Goal: Task Accomplishment & Management: Manage account settings

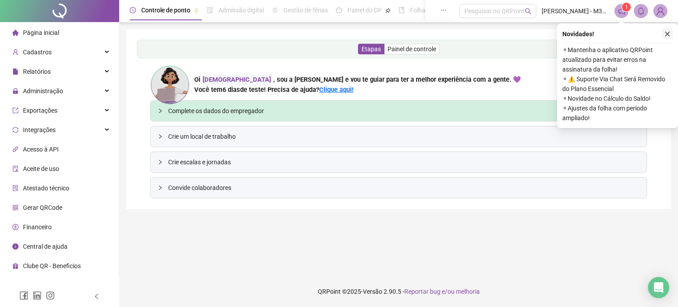
click at [670, 33] on icon "close" at bounding box center [667, 34] width 6 height 6
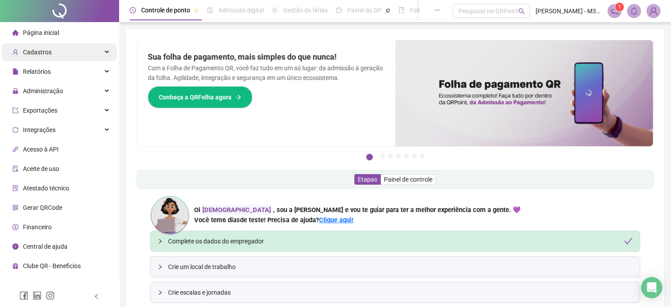
click at [53, 50] on div "Cadastros" at bounding box center [59, 52] width 115 height 18
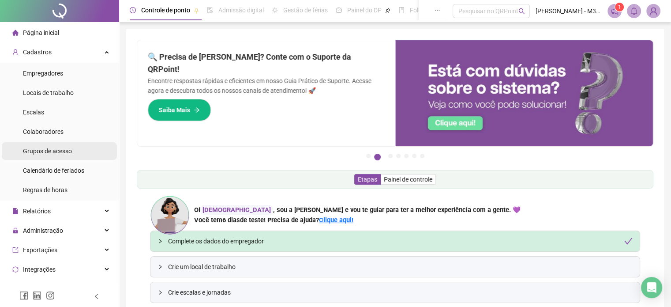
click at [48, 151] on span "Grupos de acesso" at bounding box center [47, 150] width 49 height 7
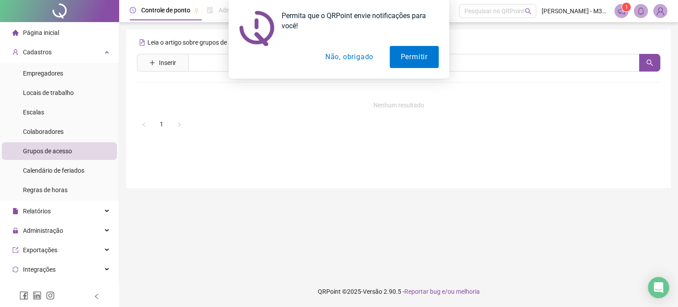
click at [335, 54] on button "Não, obrigado" at bounding box center [349, 57] width 70 height 22
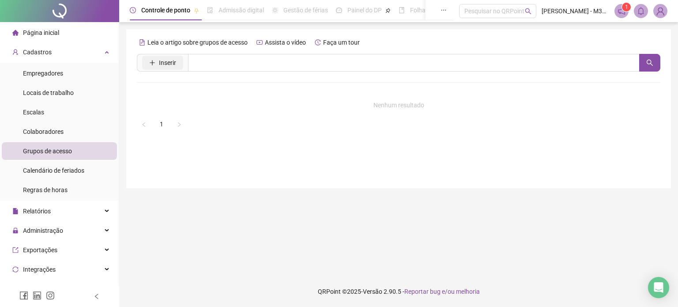
click at [163, 64] on span "Inserir" at bounding box center [167, 63] width 17 height 10
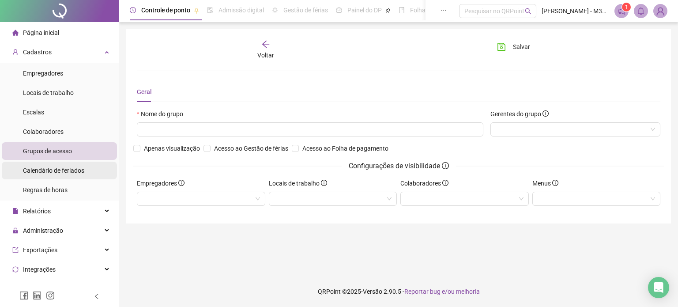
click at [64, 172] on span "Calendário de feriados" at bounding box center [53, 170] width 61 height 7
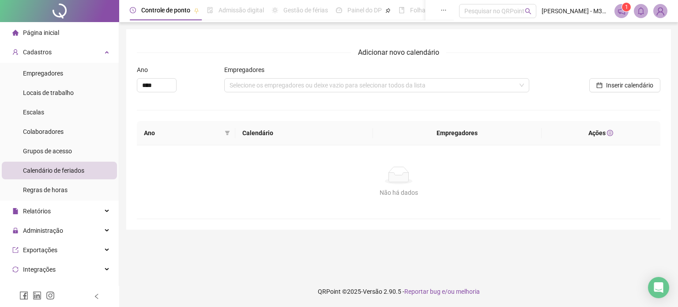
click at [57, 13] on div at bounding box center [59, 11] width 119 height 22
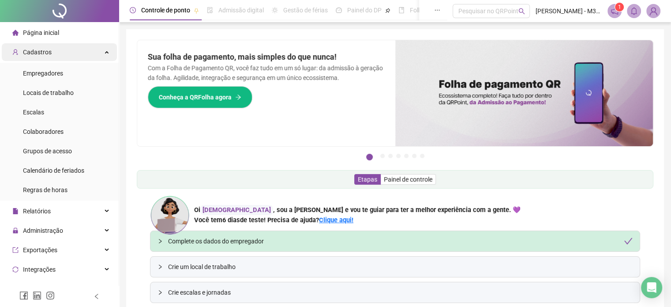
click at [53, 54] on div "Cadastros" at bounding box center [59, 52] width 115 height 18
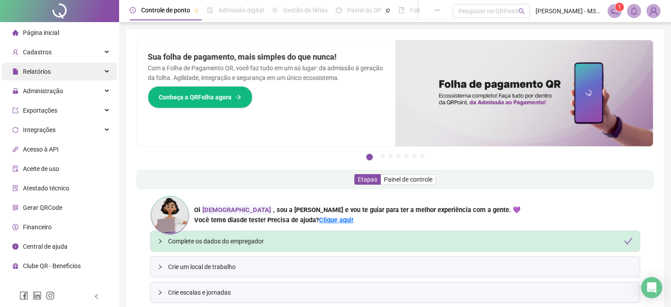
click at [53, 71] on div "Relatórios" at bounding box center [59, 72] width 115 height 18
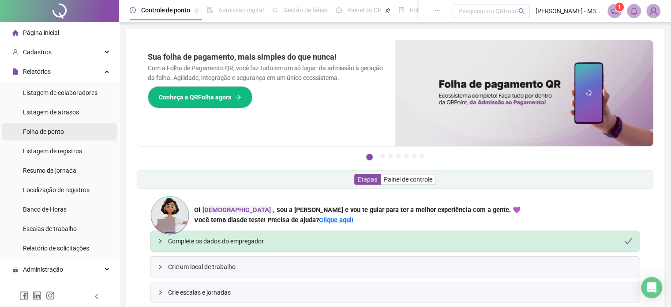
click at [45, 131] on span "Folha de ponto" at bounding box center [43, 131] width 41 height 7
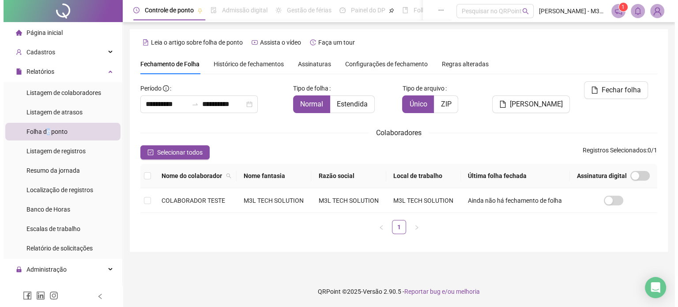
scroll to position [1, 0]
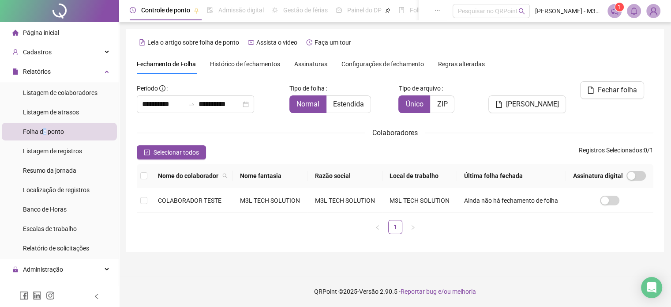
type input "**********"
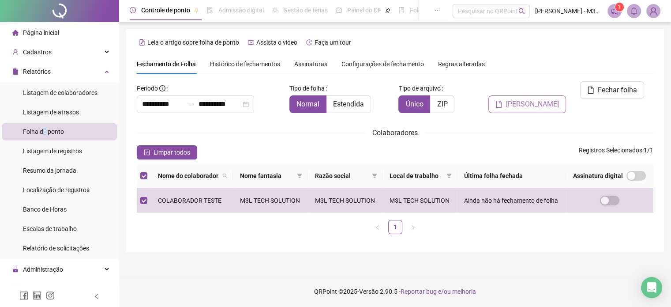
click at [540, 99] on span "[PERSON_NAME]" at bounding box center [532, 104] width 53 height 11
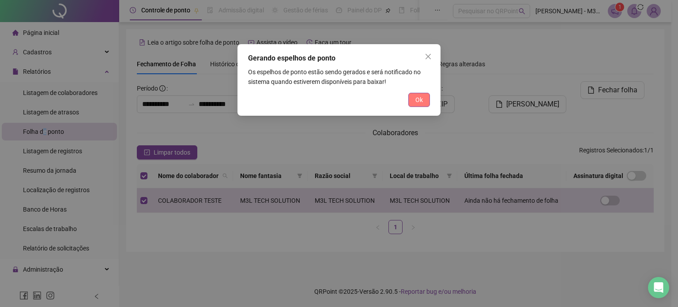
click at [413, 98] on button "Ok" at bounding box center [419, 100] width 22 height 14
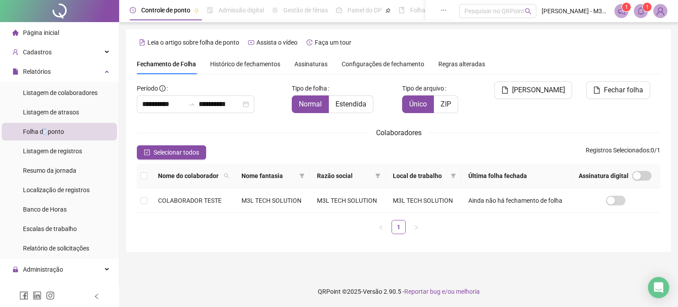
scroll to position [0, 0]
click at [147, 199] on td at bounding box center [144, 200] width 14 height 25
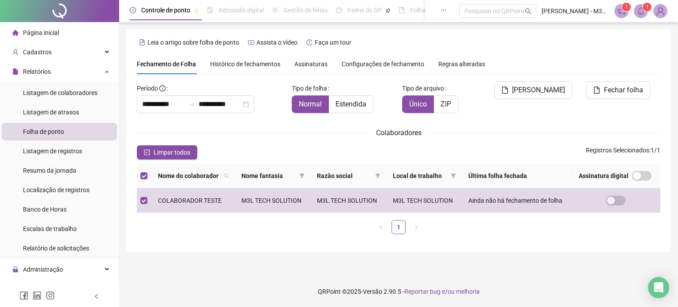
click at [262, 65] on span "Histórico de fechamentos" at bounding box center [245, 63] width 70 height 7
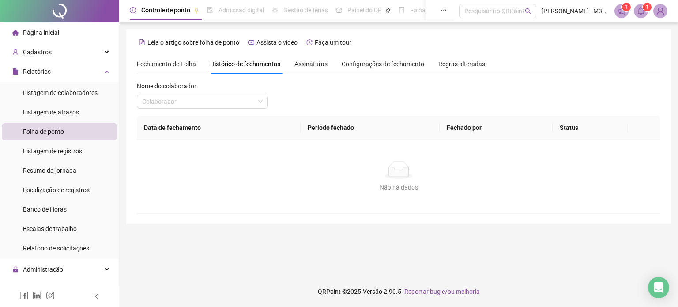
click at [303, 63] on span "Assinaturas" at bounding box center [310, 64] width 33 height 6
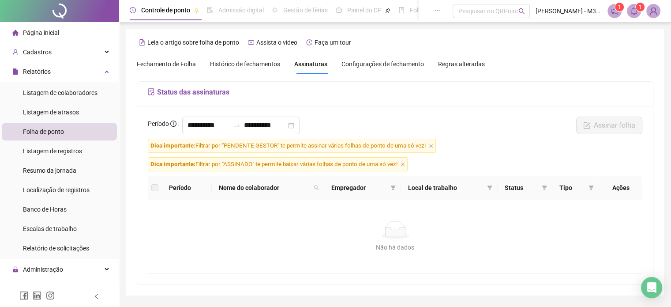
click at [381, 64] on span "Configurações de fechamento" at bounding box center [383, 64] width 83 height 6
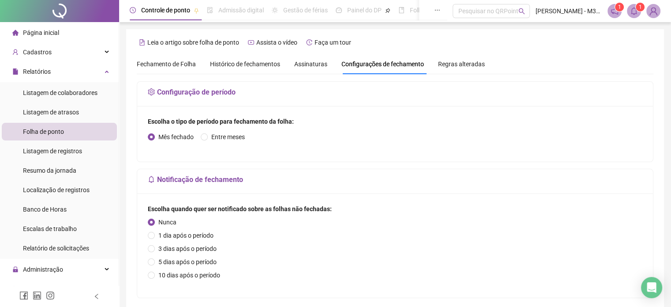
click at [469, 64] on span "Regras alteradas" at bounding box center [461, 64] width 47 height 6
click at [41, 153] on span "Listagem de registros" at bounding box center [52, 150] width 59 height 7
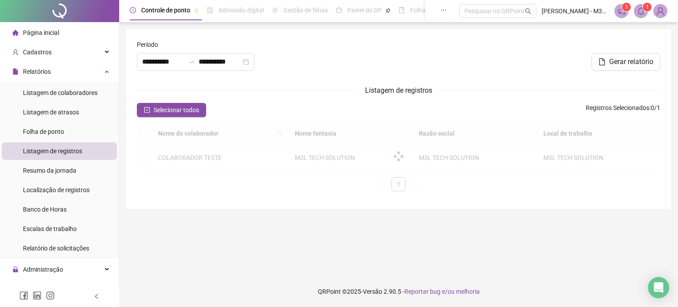
type input "**********"
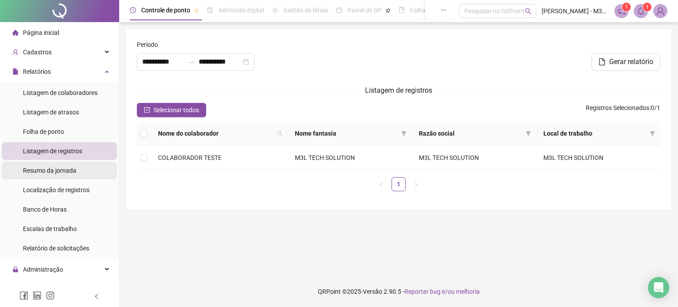
click at [71, 172] on span "Resumo da jornada" at bounding box center [49, 170] width 53 height 7
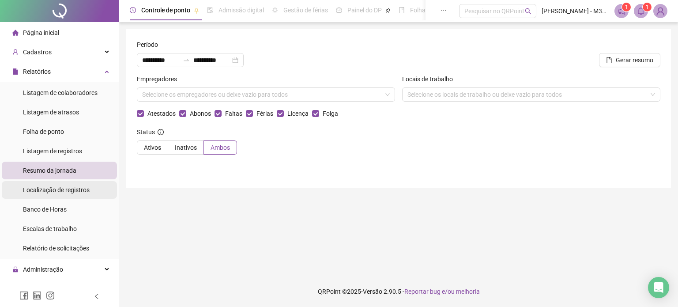
click at [69, 193] on span "Localização de registros" at bounding box center [56, 189] width 67 height 7
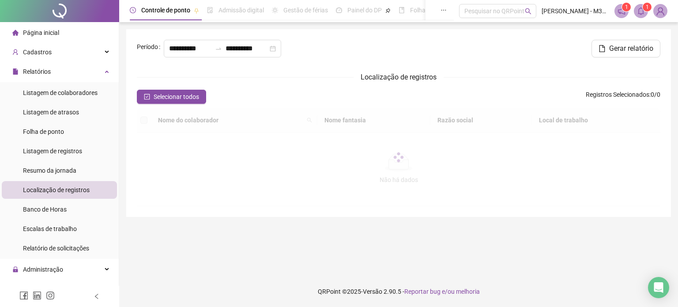
type input "**********"
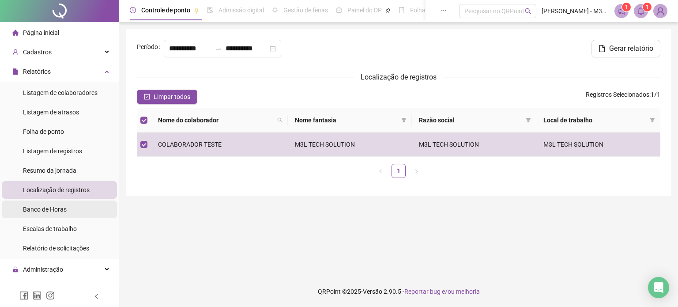
click at [41, 213] on span "Banco de Horas" at bounding box center [45, 209] width 44 height 7
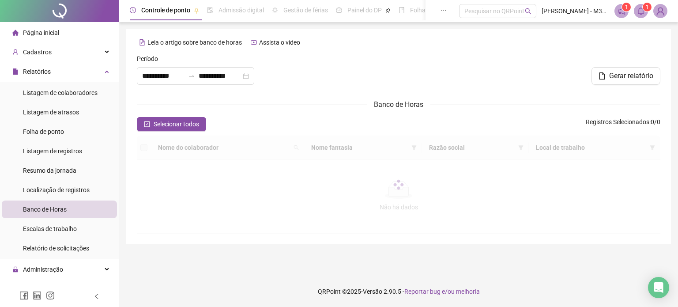
type input "**********"
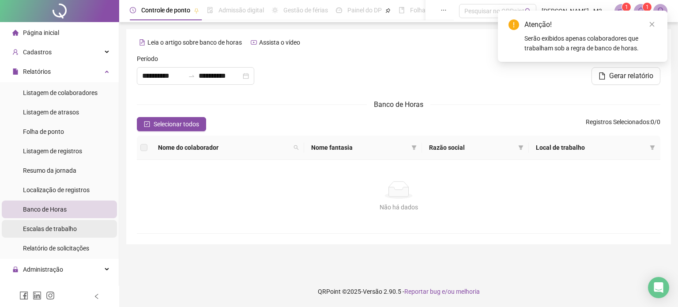
click at [51, 233] on div "Escalas de trabalho" at bounding box center [50, 229] width 54 height 18
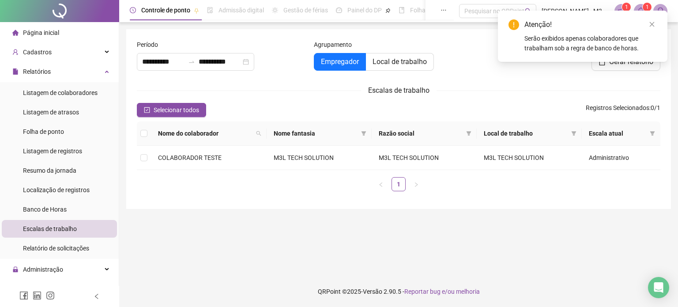
type input "**********"
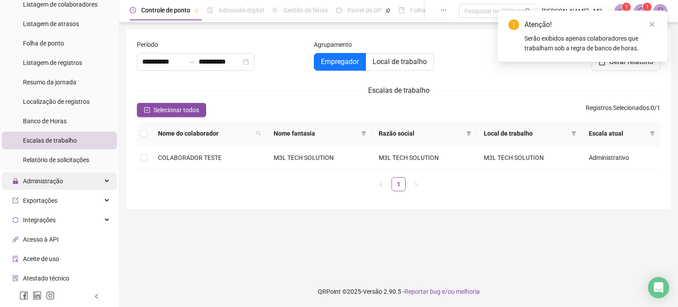
click at [45, 183] on span "Administração" at bounding box center [43, 180] width 40 height 7
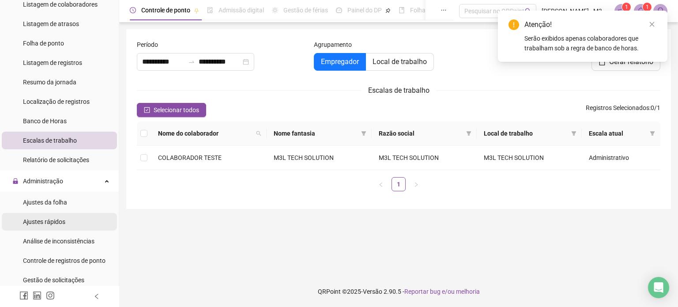
scroll to position [132, 0]
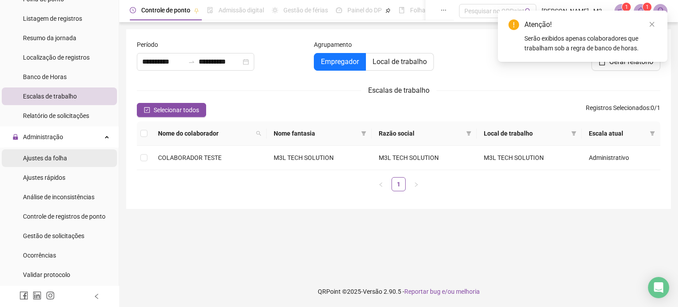
click at [56, 160] on span "Ajustes da folha" at bounding box center [45, 157] width 44 height 7
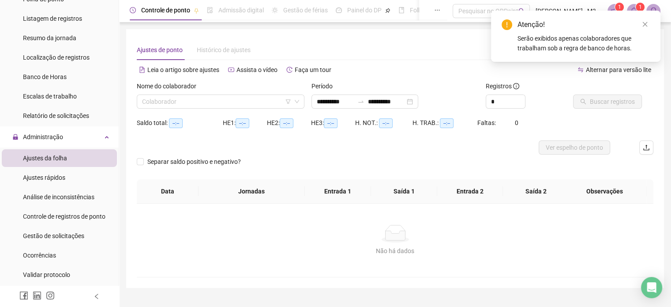
type input "**********"
click at [48, 178] on span "Ajustes rápidos" at bounding box center [44, 177] width 42 height 7
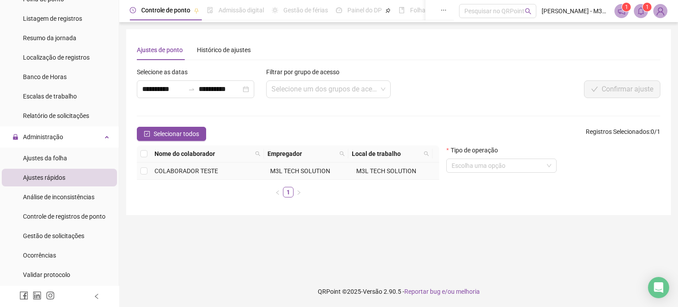
click at [148, 171] on td at bounding box center [144, 170] width 14 height 17
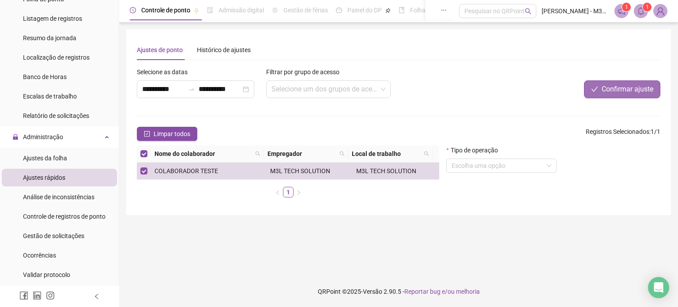
click at [639, 90] on span "Confirmar ajuste" at bounding box center [627, 89] width 52 height 11
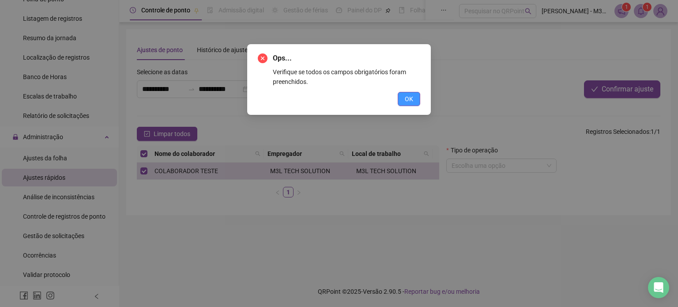
click at [406, 97] on button "OK" at bounding box center [409, 99] width 23 height 14
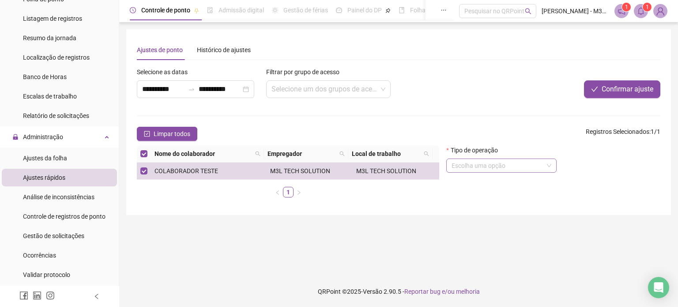
click at [548, 164] on span at bounding box center [501, 165] width 100 height 13
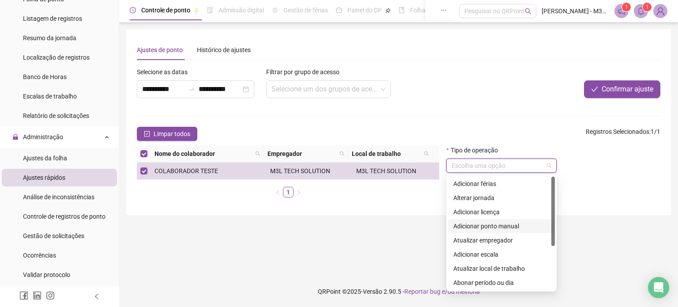
click at [506, 228] on div "Adicionar ponto manual" at bounding box center [501, 226] width 96 height 10
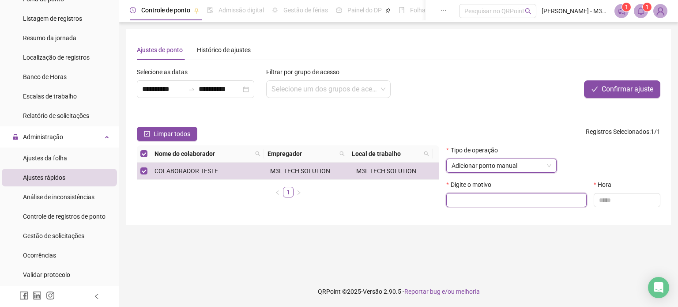
click at [496, 201] on input "text" at bounding box center [516, 200] width 140 height 14
click at [498, 200] on input "text" at bounding box center [516, 200] width 140 height 14
type input "**********"
click at [599, 201] on input "text" at bounding box center [627, 200] width 67 height 14
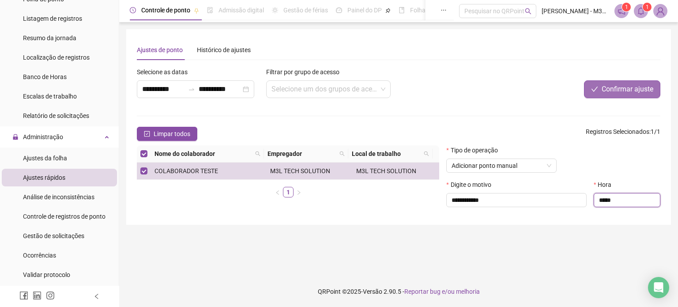
type input "*****"
click at [615, 88] on span "Confirmar ajuste" at bounding box center [627, 89] width 52 height 11
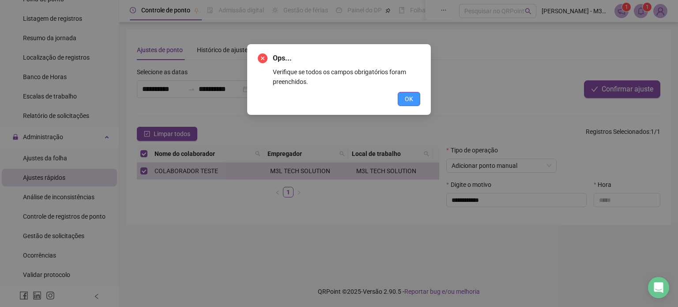
click at [407, 100] on span "OK" at bounding box center [409, 99] width 8 height 10
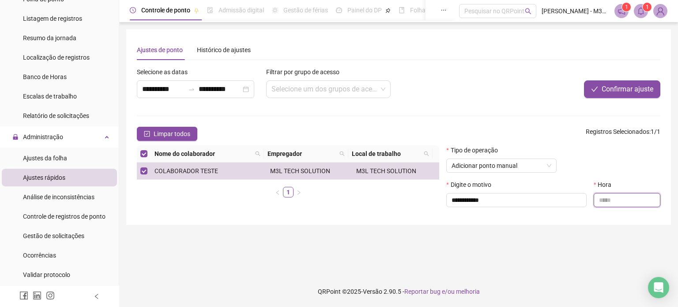
click at [597, 200] on input "text" at bounding box center [627, 200] width 67 height 14
type input "*****"
click at [621, 90] on span "Confirmar ajuste" at bounding box center [627, 89] width 52 height 11
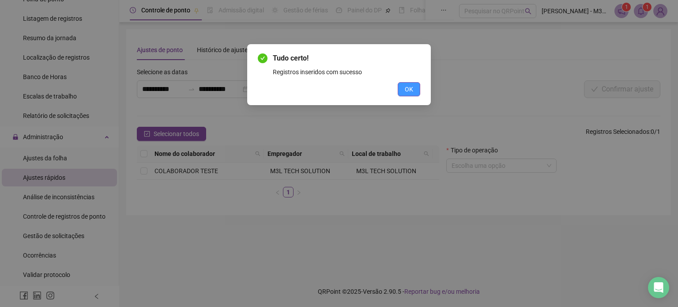
click at [416, 89] on button "OK" at bounding box center [409, 89] width 23 height 14
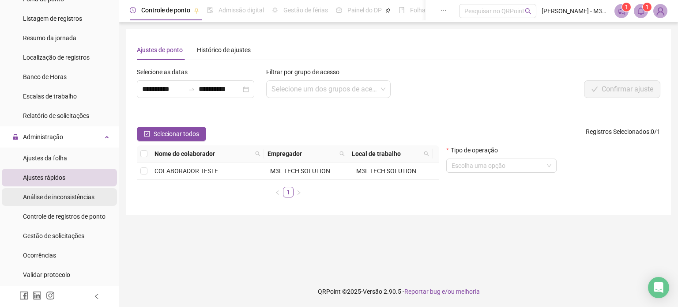
click at [57, 199] on span "Análise de inconsistências" at bounding box center [58, 196] width 71 height 7
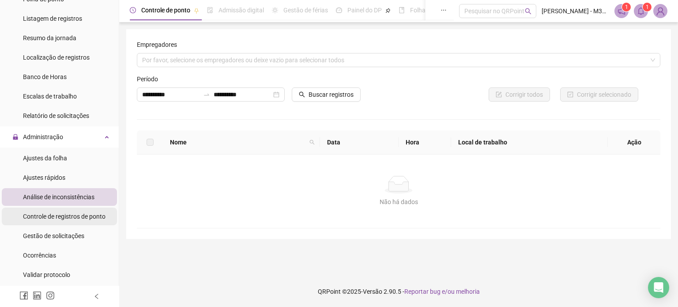
click at [48, 218] on span "Controle de registros de ponto" at bounding box center [64, 216] width 83 height 7
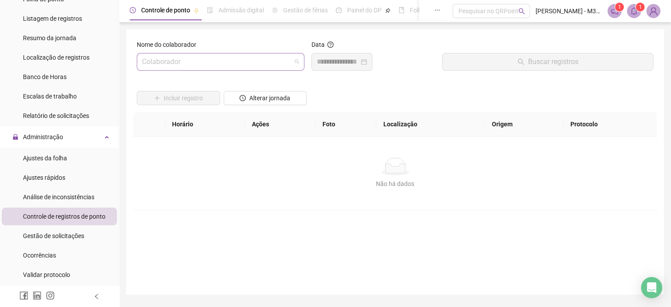
click at [296, 60] on span at bounding box center [220, 61] width 157 height 17
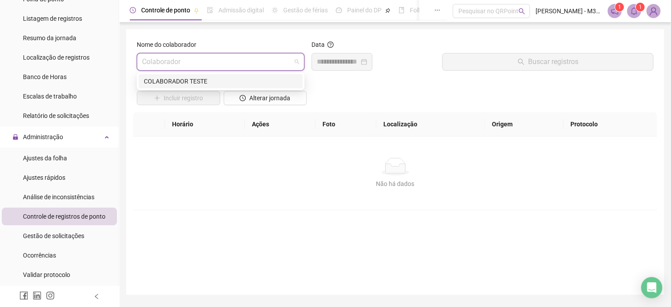
click at [250, 86] on div "COLABORADOR TESTE" at bounding box center [221, 81] width 154 height 10
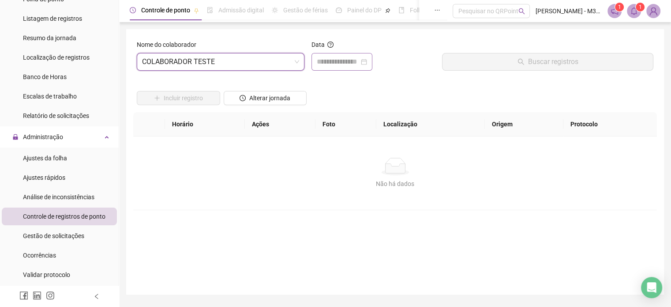
click at [367, 60] on div at bounding box center [342, 61] width 50 height 11
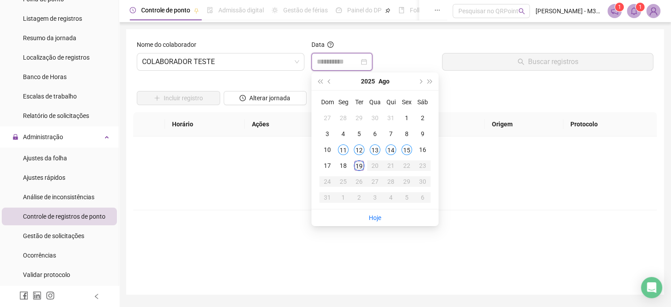
type input "**********"
click at [359, 169] on div "19" at bounding box center [359, 165] width 11 height 11
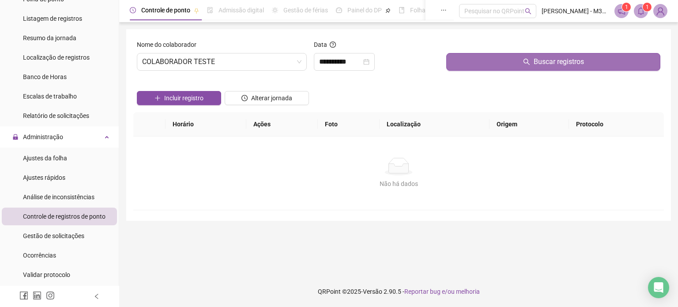
click at [529, 64] on icon "search" at bounding box center [526, 62] width 6 height 6
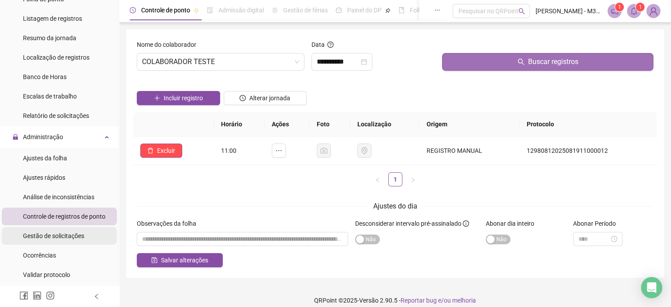
click at [63, 236] on span "Gestão de solicitações" at bounding box center [53, 235] width 61 height 7
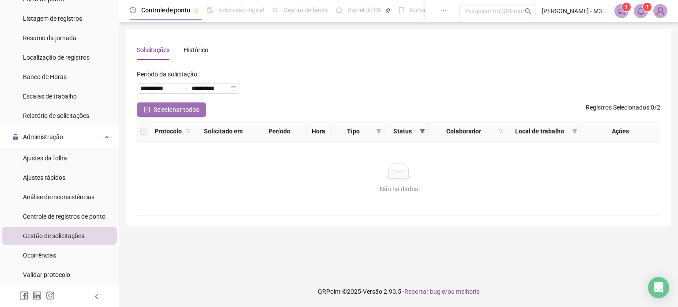
click at [178, 109] on span "Selecionar todos" at bounding box center [176, 110] width 45 height 10
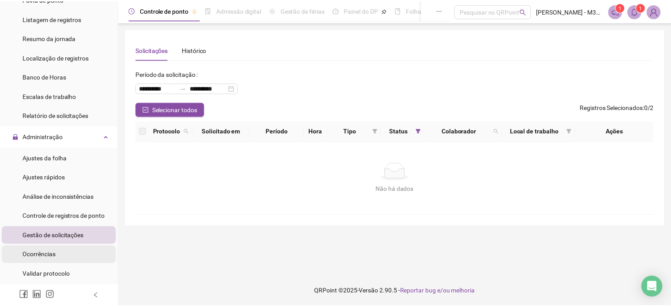
scroll to position [177, 0]
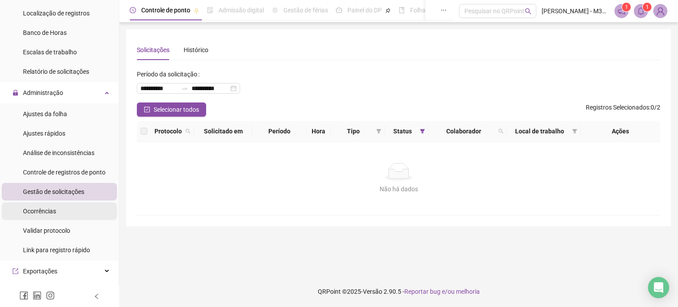
click at [55, 216] on div "Ocorrências" at bounding box center [39, 211] width 33 height 18
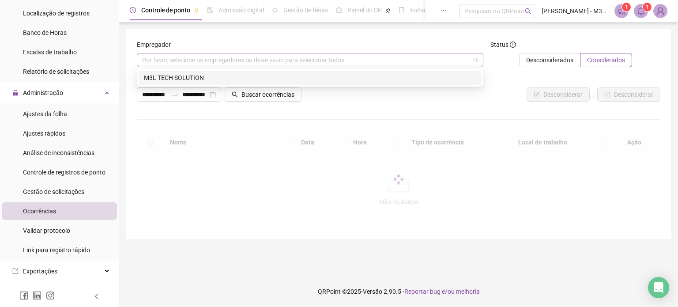
click at [406, 64] on div "Por favor, selecione os empregadores ou deixe vazio para selecionar todos" at bounding box center [310, 60] width 346 height 14
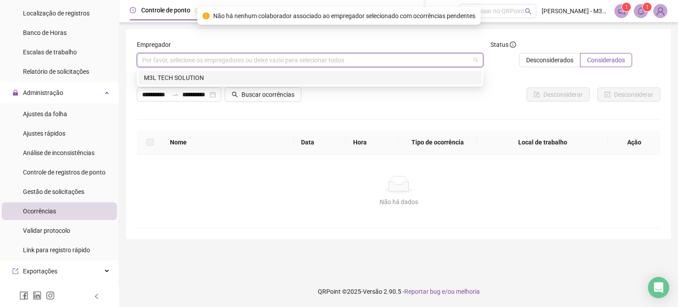
click at [396, 82] on div "M3L TECH SOLUTION" at bounding box center [310, 78] width 332 height 10
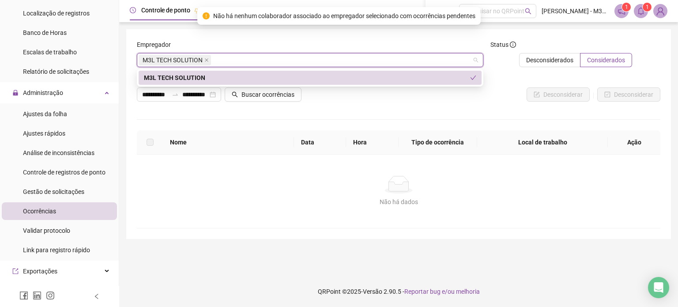
click at [456, 83] on div "M3L TECH SOLUTION" at bounding box center [310, 78] width 343 height 14
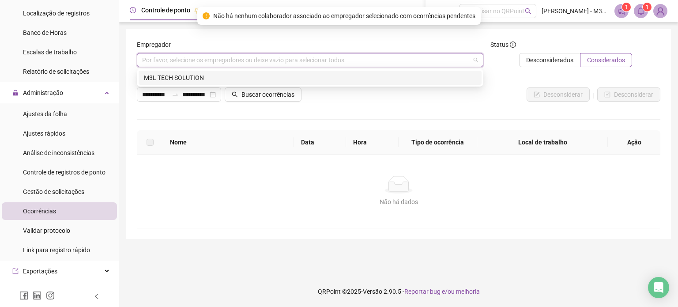
click at [194, 79] on div "M3L TECH SOLUTION" at bounding box center [310, 78] width 332 height 10
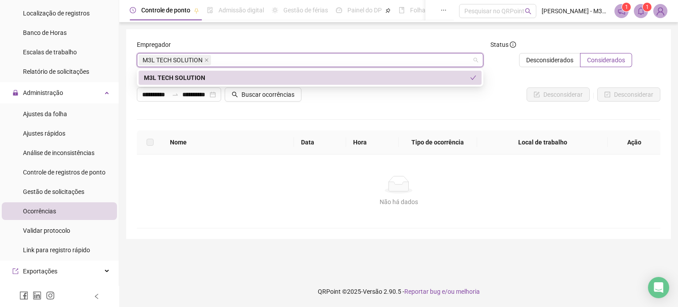
click at [189, 77] on div "M3L TECH SOLUTION" at bounding box center [307, 78] width 326 height 10
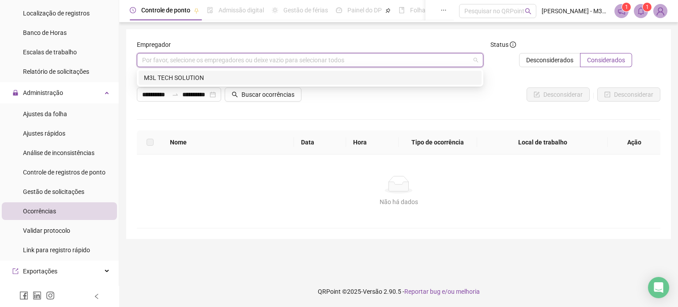
click at [189, 77] on div "M3L TECH SOLUTION" at bounding box center [310, 78] width 332 height 10
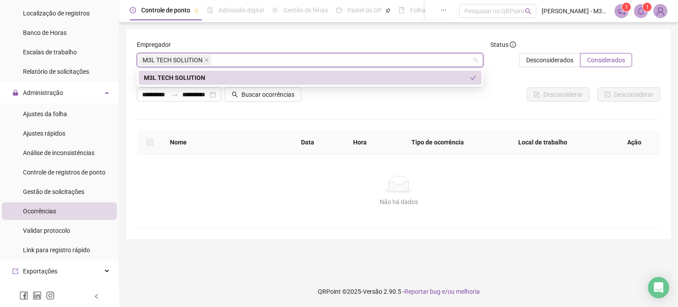
click at [376, 108] on div "Desconsiderar Desconsiderar" at bounding box center [486, 91] width 351 height 34
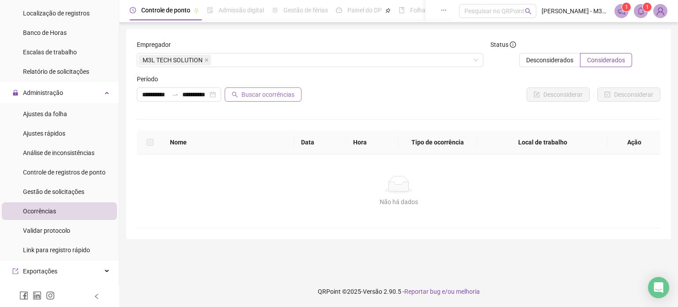
click at [283, 95] on span "Buscar ocorrências" at bounding box center [267, 95] width 53 height 10
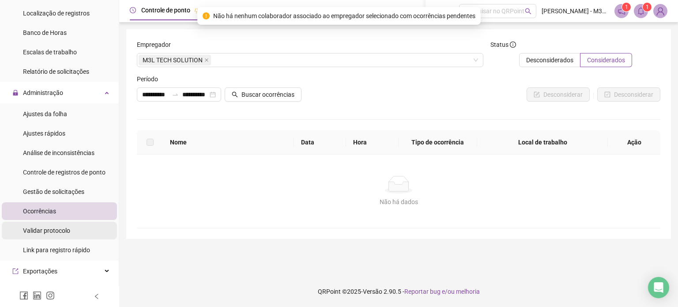
click at [54, 229] on span "Validar protocolo" at bounding box center [46, 230] width 47 height 7
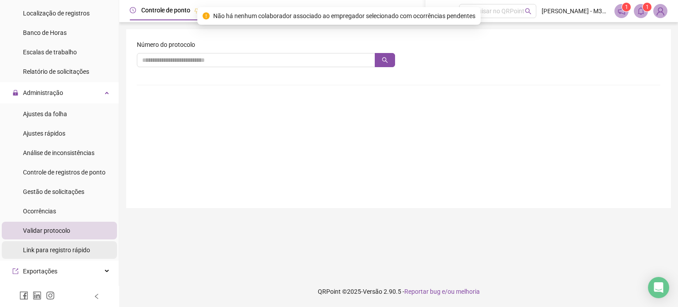
click at [53, 248] on span "Link para registro rápido" at bounding box center [56, 249] width 67 height 7
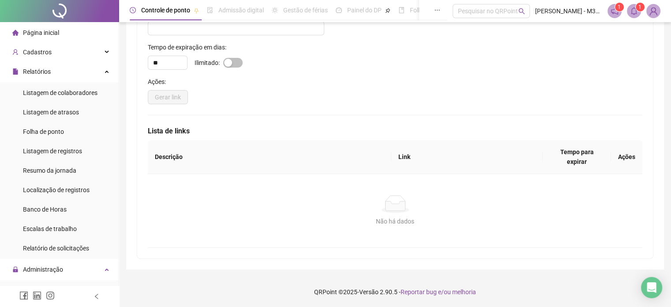
scroll to position [37, 0]
